Goal: Information Seeking & Learning: Learn about a topic

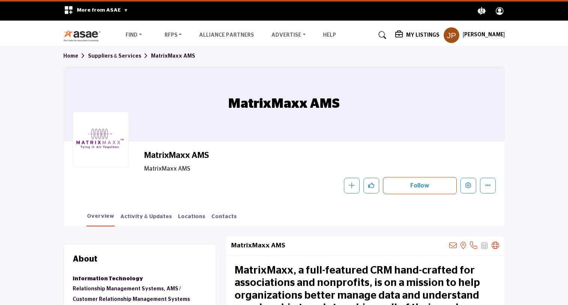
click at [115, 55] on link "Suppliers & Services" at bounding box center [119, 56] width 63 height 5
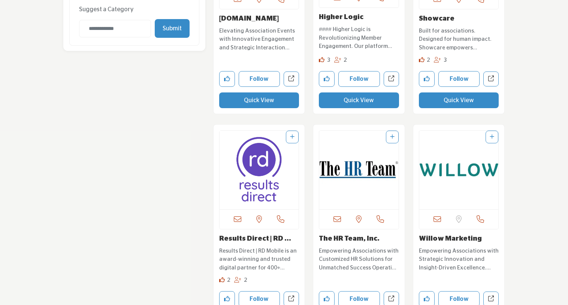
scroll to position [1011, 0]
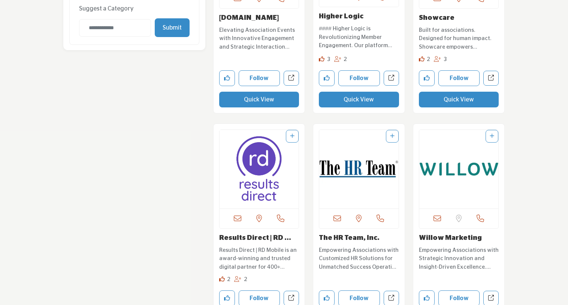
click at [237, 256] on p "Results Direct | RD Mobile is an award-winning and trusted digital partner for …" at bounding box center [259, 258] width 80 height 25
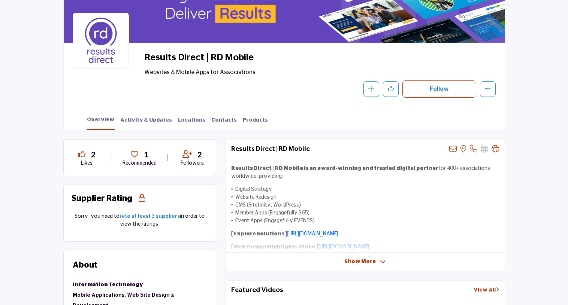
scroll to position [112, 0]
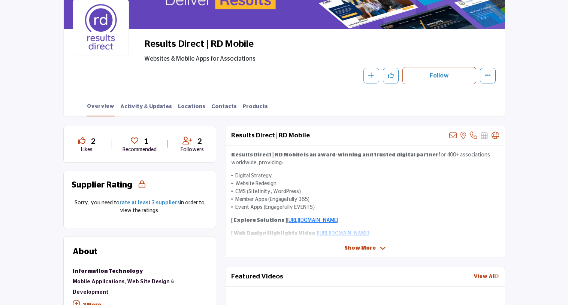
click at [372, 251] on span "Show More" at bounding box center [359, 248] width 31 height 8
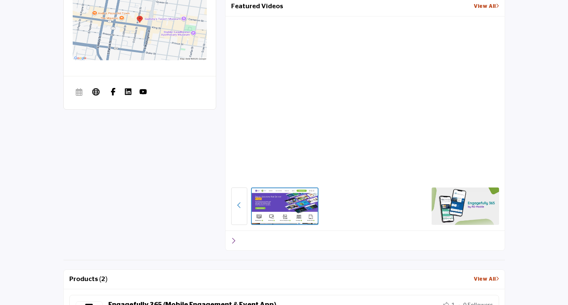
scroll to position [524, 0]
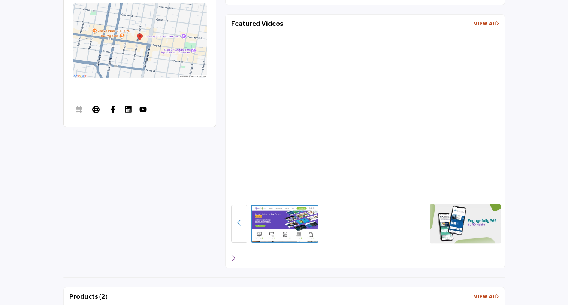
click at [452, 222] on img at bounding box center [464, 223] width 71 height 39
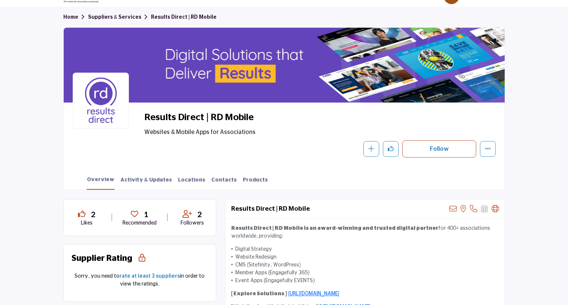
scroll to position [0, 0]
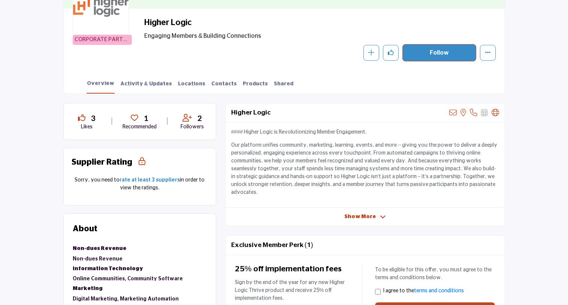
scroll to position [187, 0]
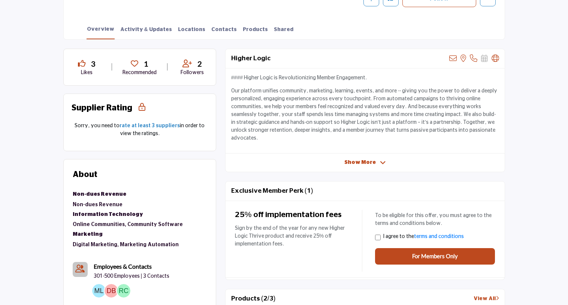
click at [358, 159] on span "Show More" at bounding box center [359, 163] width 31 height 8
click at [358, 159] on span "Show Less" at bounding box center [360, 163] width 30 height 8
click at [358, 159] on span "Show More" at bounding box center [359, 163] width 31 height 8
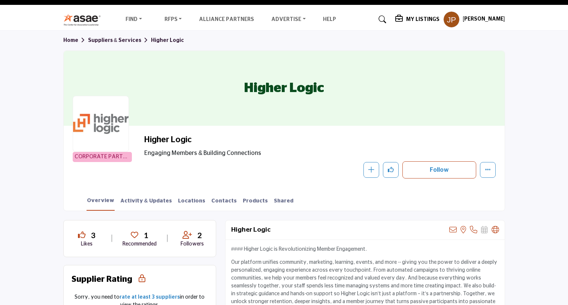
scroll to position [0, 0]
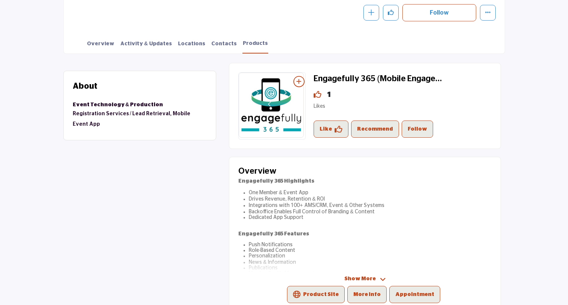
scroll to position [187, 0]
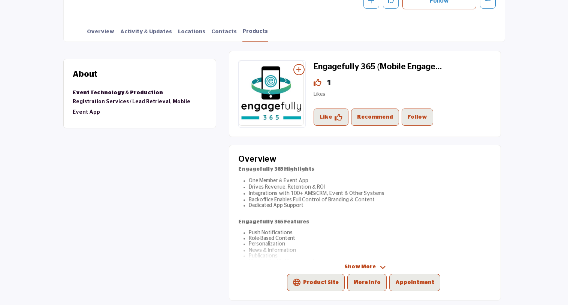
click at [362, 265] on span "Show More" at bounding box center [359, 267] width 31 height 8
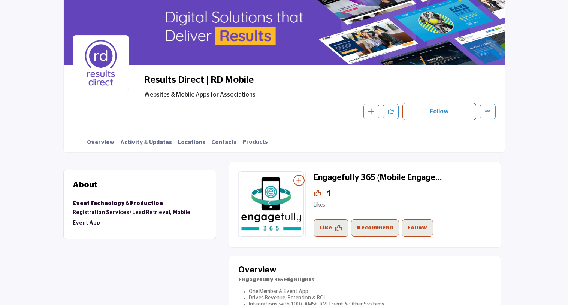
scroll to position [75, 0]
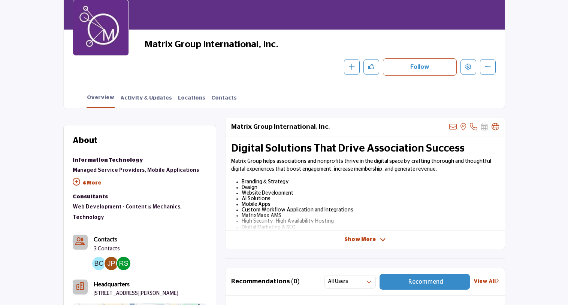
scroll to position [112, 0]
